Goal: Transaction & Acquisition: Purchase product/service

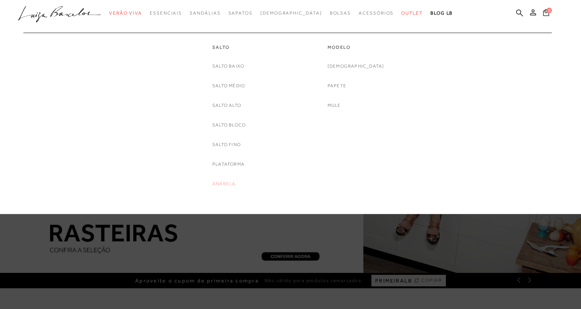
click at [223, 183] on link "Anabela" at bounding box center [223, 184] width 23 height 8
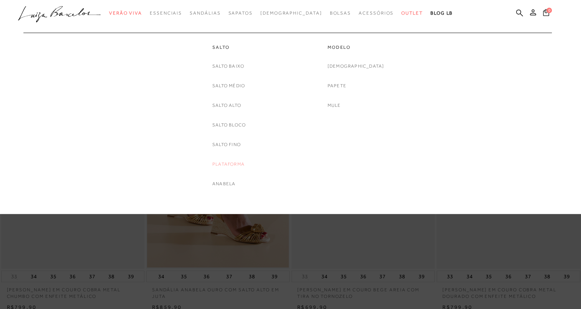
click at [223, 163] on link "Plataforma" at bounding box center [228, 164] width 32 height 8
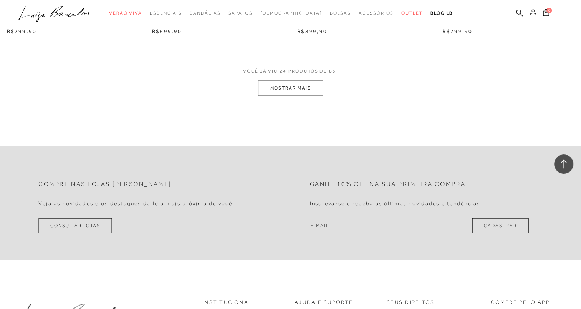
scroll to position [1612, 0]
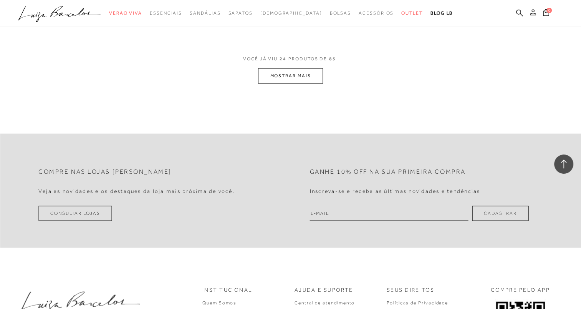
click at [306, 78] on button "MOSTRAR MAIS" at bounding box center [290, 75] width 64 height 15
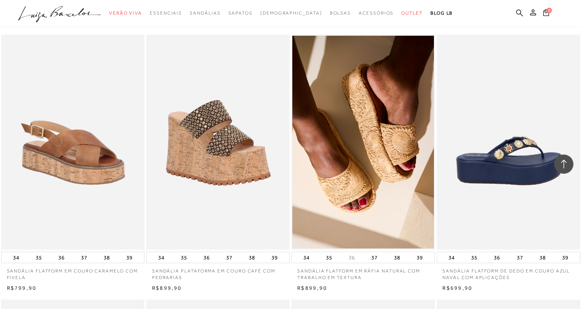
scroll to position [1881, 0]
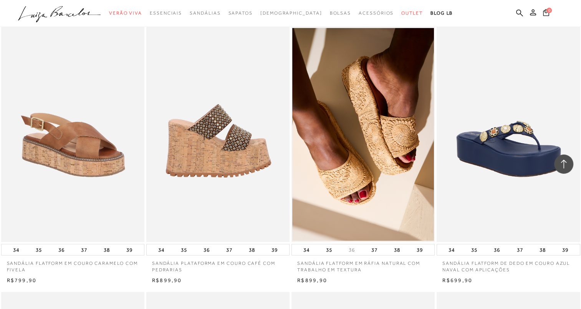
click at [228, 137] on img at bounding box center [218, 134] width 142 height 215
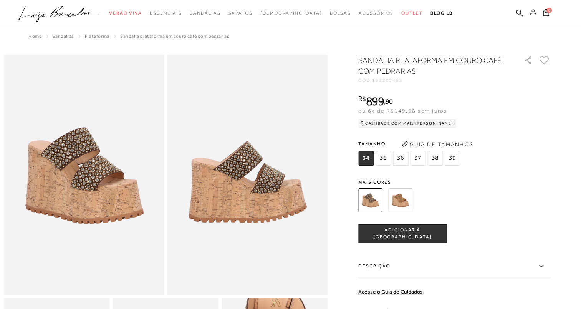
click at [406, 195] on img at bounding box center [400, 200] width 24 height 24
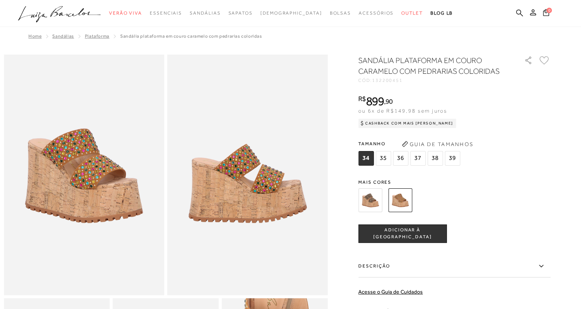
click at [373, 197] on img at bounding box center [370, 200] width 24 height 24
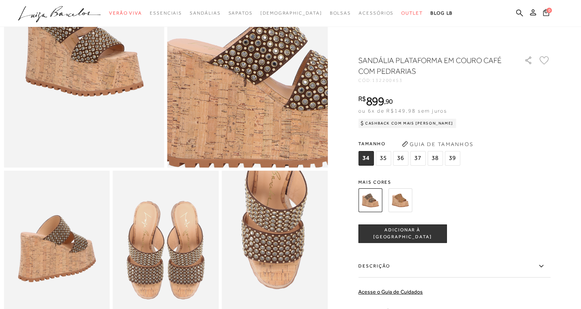
scroll to position [114, 0]
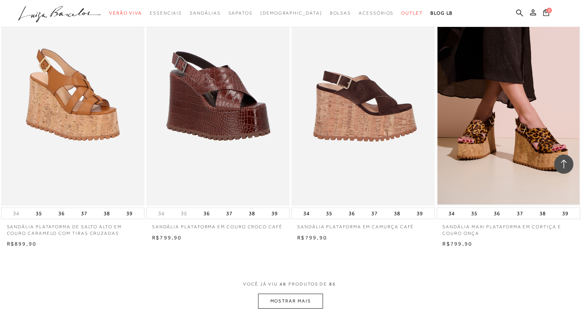
scroll to position [2994, 0]
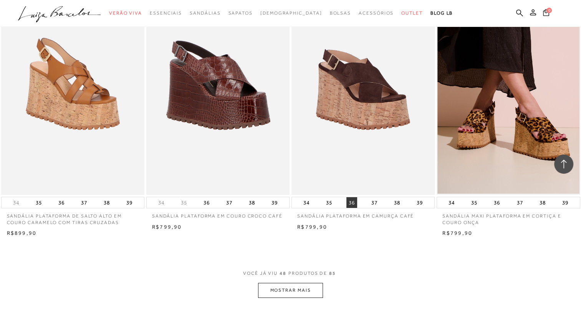
click at [354, 201] on button "36" at bounding box center [351, 202] width 11 height 11
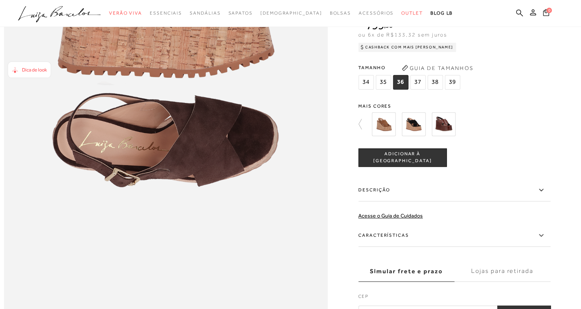
scroll to position [461, 0]
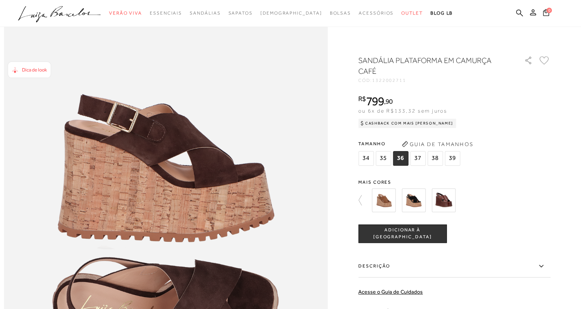
click at [418, 232] on span "ADICIONAR À [GEOGRAPHIC_DATA]" at bounding box center [403, 232] width 88 height 13
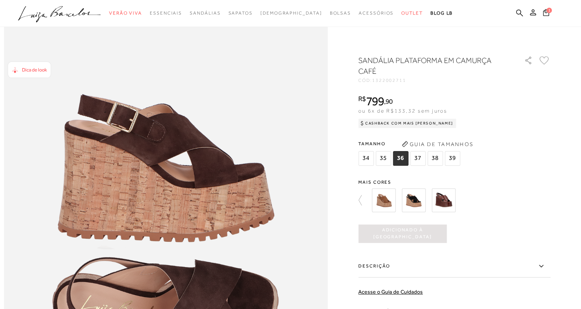
scroll to position [0, 0]
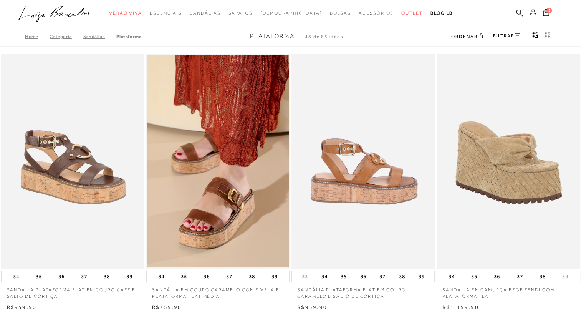
scroll to position [2994, 0]
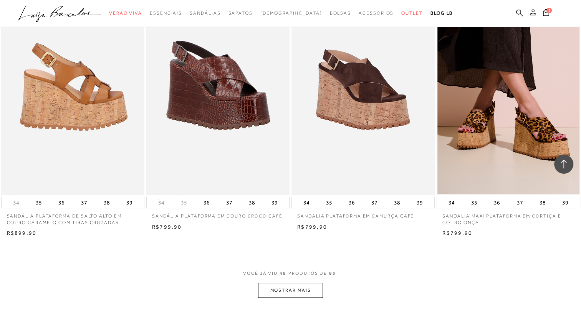
click at [68, 112] on img at bounding box center [73, 87] width 142 height 215
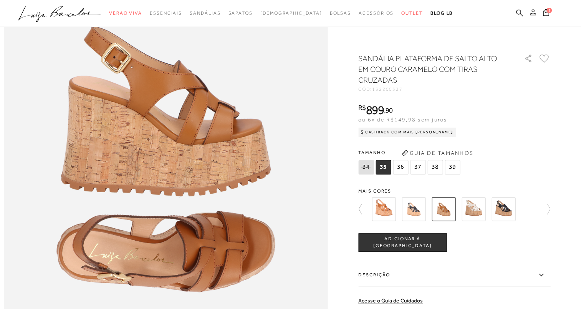
scroll to position [537, 0]
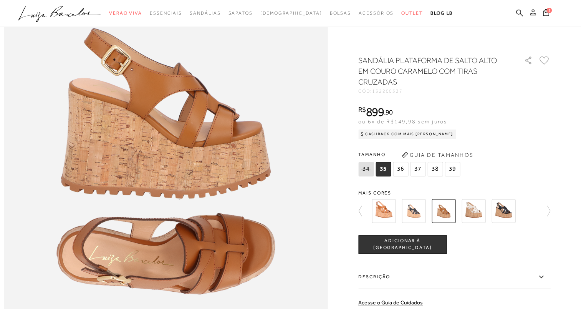
click at [403, 168] on span "36" at bounding box center [400, 169] width 15 height 15
click at [396, 246] on span "ADICIONAR À [GEOGRAPHIC_DATA]" at bounding box center [403, 243] width 88 height 13
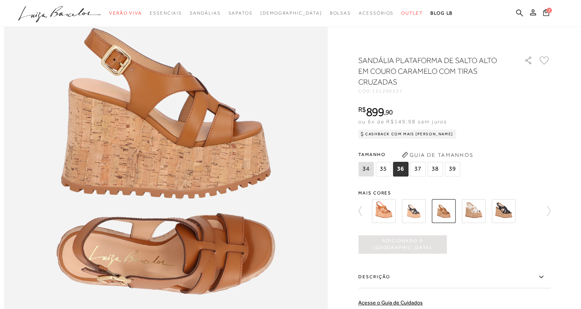
scroll to position [0, 0]
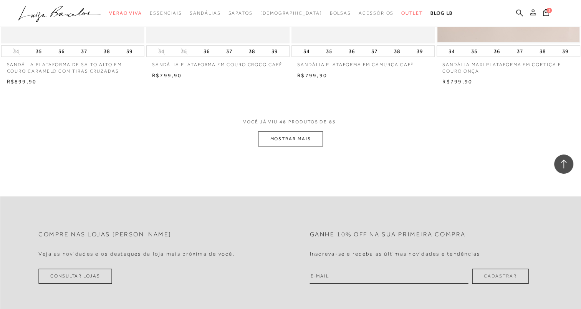
scroll to position [3148, 0]
click at [290, 139] on button "MOSTRAR MAIS" at bounding box center [290, 136] width 64 height 15
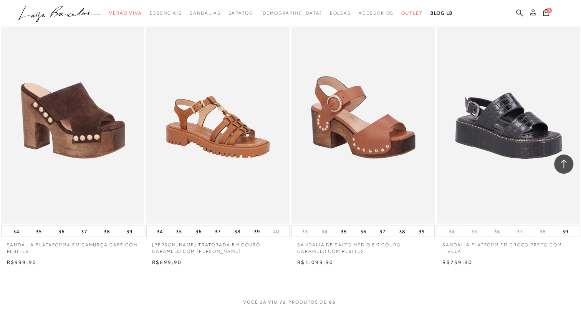
scroll to position [4568, 0]
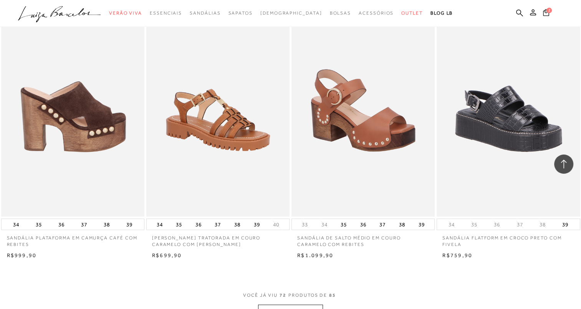
click at [50, 96] on img at bounding box center [73, 109] width 142 height 215
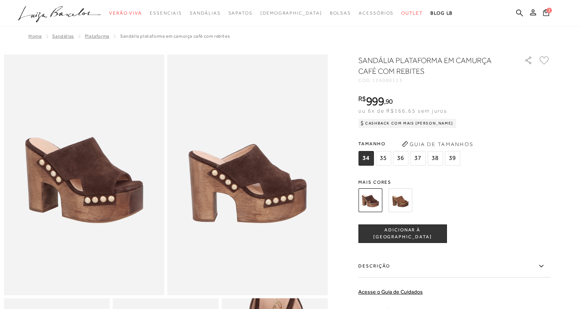
click at [408, 198] on img at bounding box center [400, 200] width 24 height 24
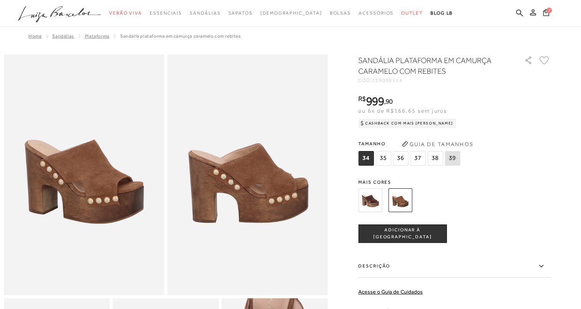
click at [372, 200] on img at bounding box center [370, 200] width 24 height 24
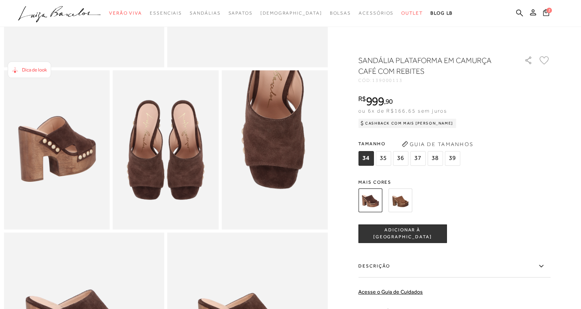
scroll to position [230, 0]
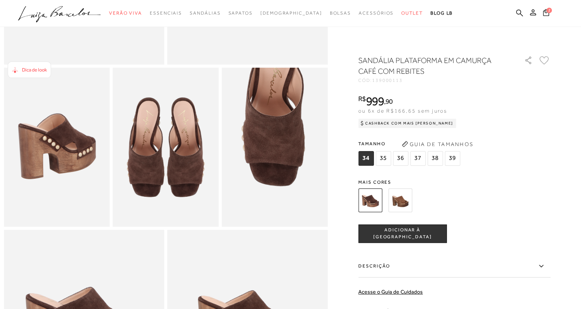
click at [402, 158] on span "36" at bounding box center [400, 158] width 15 height 15
click at [412, 233] on span "ADICIONAR À [GEOGRAPHIC_DATA]" at bounding box center [403, 232] width 88 height 13
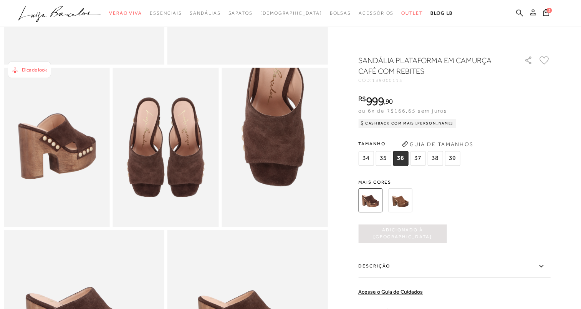
scroll to position [0, 0]
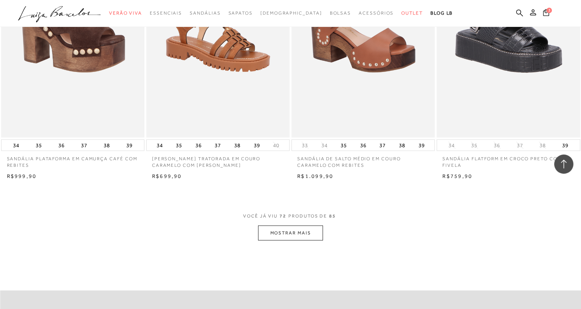
scroll to position [4722, 0]
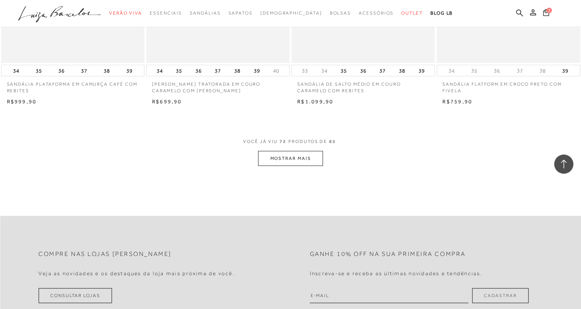
click at [279, 152] on button "MOSTRAR MAIS" at bounding box center [290, 158] width 64 height 15
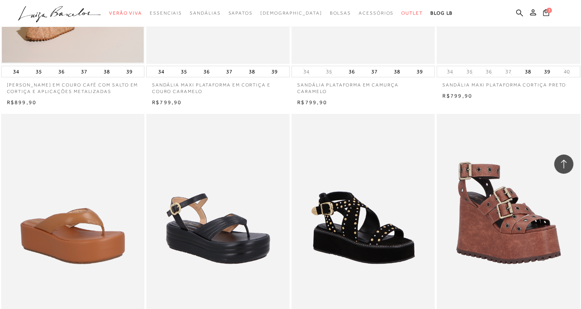
scroll to position [3340, 0]
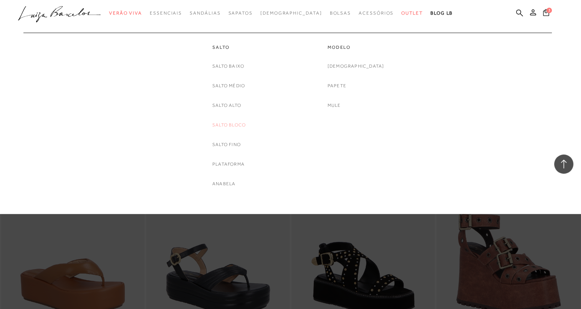
click at [235, 123] on link "Salto Bloco" at bounding box center [228, 125] width 33 height 8
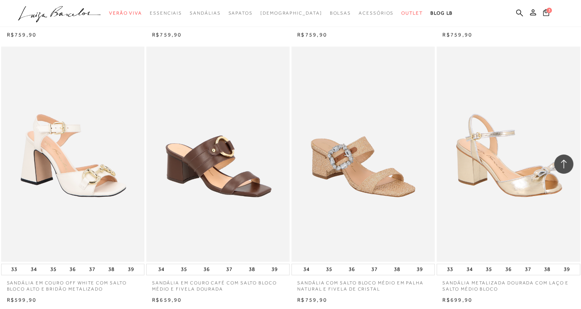
scroll to position [537, 0]
click at [547, 11] on span "3" at bounding box center [548, 10] width 5 height 5
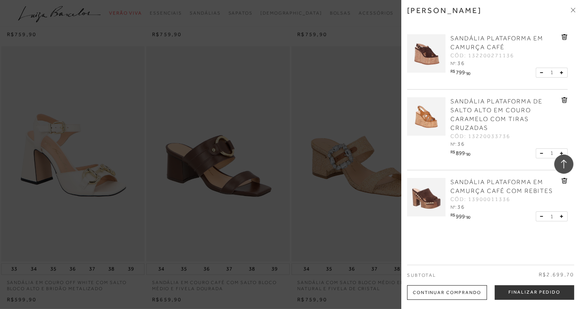
click at [564, 37] on icon at bounding box center [564, 37] width 1 height 3
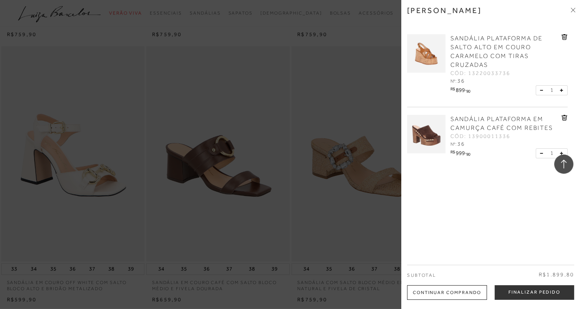
click at [564, 36] on icon at bounding box center [564, 37] width 1 height 3
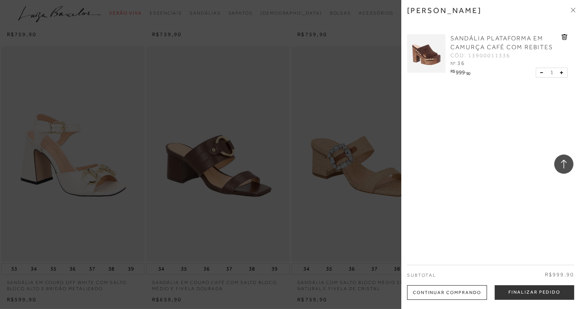
click at [473, 39] on span "SANDÁLIA PLATAFORMA EM CAMURÇA CAFÉ COM REBITES" at bounding box center [501, 43] width 103 height 16
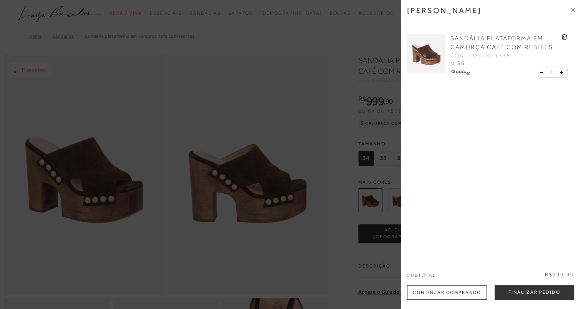
click at [574, 8] on icon at bounding box center [572, 10] width 5 height 5
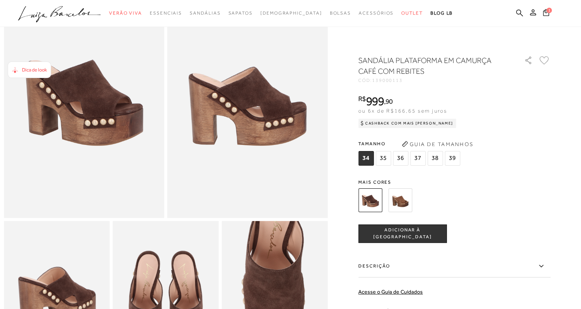
scroll to position [115, 0]
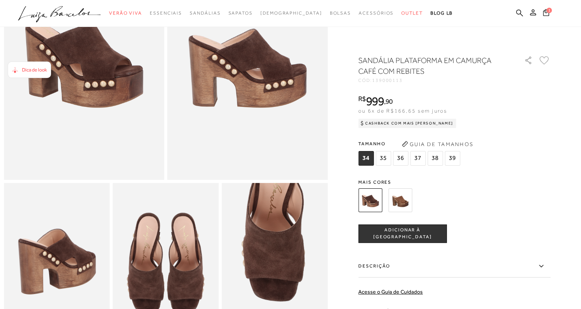
click at [544, 263] on icon at bounding box center [540, 266] width 9 height 10
click at [0, 0] on input "Descrição" at bounding box center [0, 0] width 0 height 0
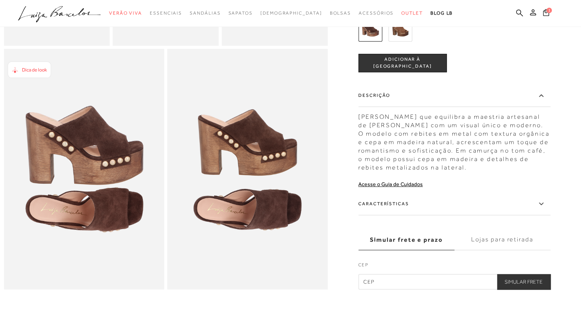
scroll to position [422, 0]
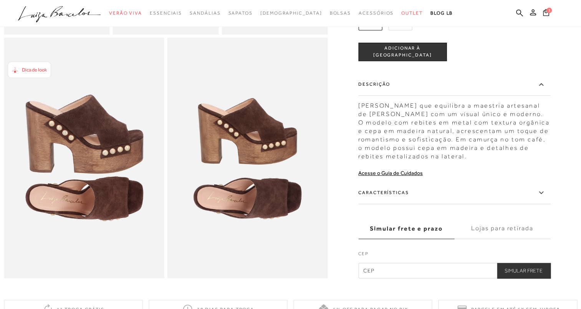
click at [542, 197] on icon at bounding box center [540, 193] width 9 height 10
click at [0, 0] on input "Características" at bounding box center [0, 0] width 0 height 0
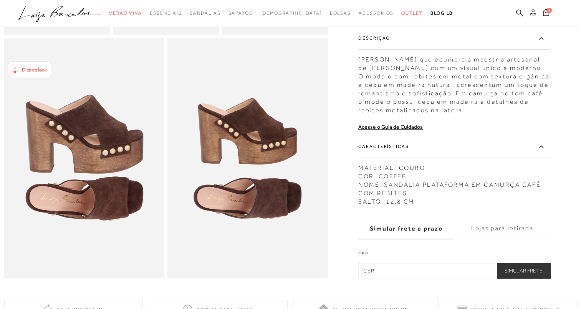
click at [548, 12] on span "1" at bounding box center [548, 10] width 5 height 5
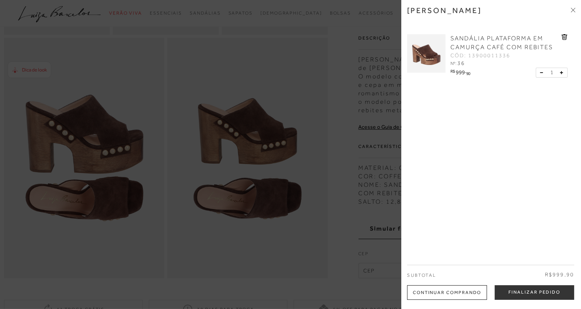
click at [572, 9] on icon at bounding box center [572, 9] width 2 height 2
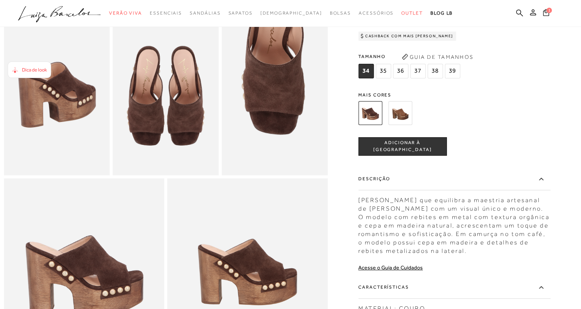
scroll to position [269, 0]
